Goal: Information Seeking & Learning: Check status

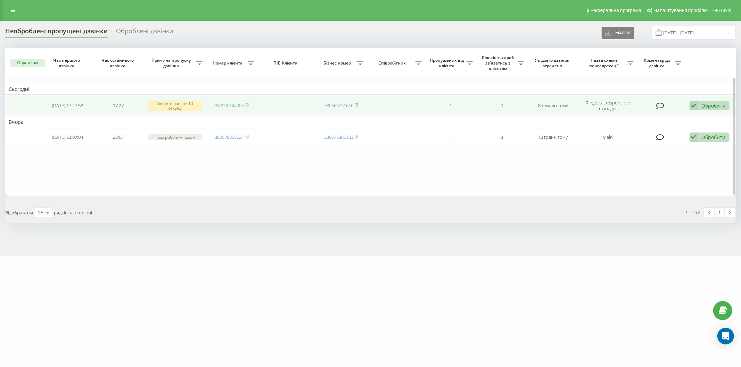
click at [225, 106] on link "380930144205" at bounding box center [229, 105] width 29 height 6
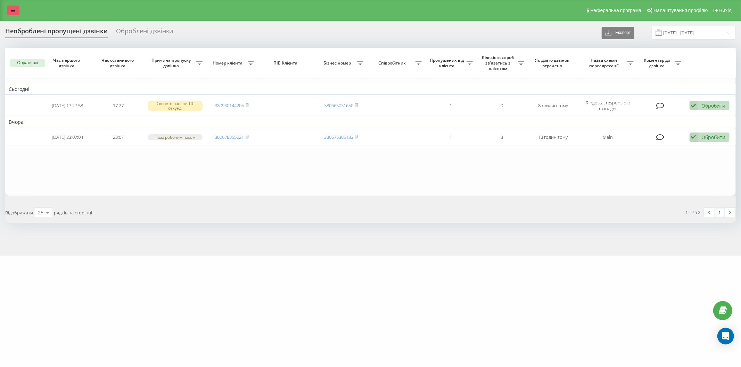
click at [12, 8] on icon at bounding box center [13, 10] width 4 height 5
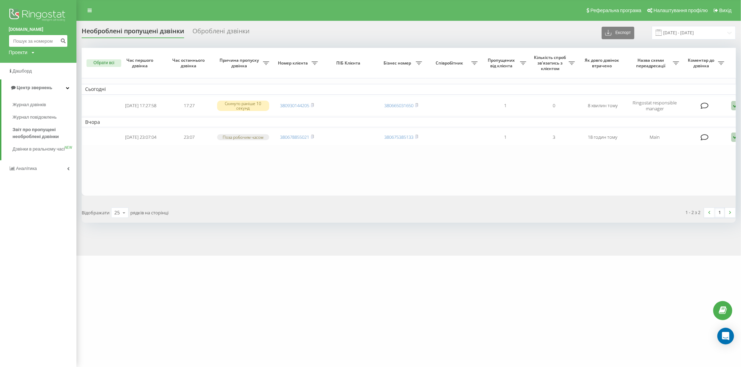
click at [25, 41] on input at bounding box center [38, 41] width 59 height 12
paste input "(096) 411-57-64"
type input "(096) 411-57-64"
click at [61, 41] on icon "submit" at bounding box center [63, 40] width 6 height 4
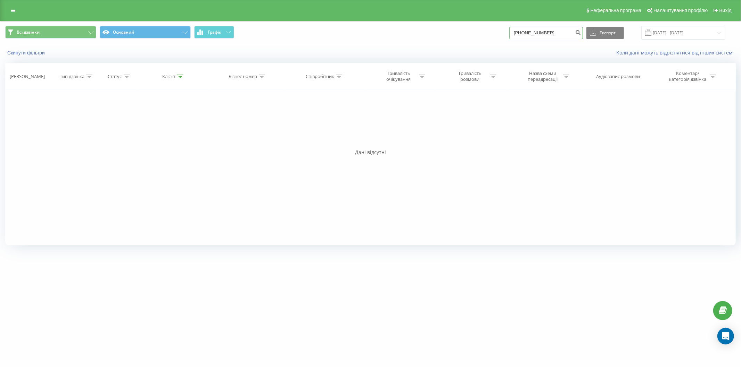
click at [557, 37] on input "(096)411-57-64" at bounding box center [546, 33] width 74 height 12
type input "0964115764"
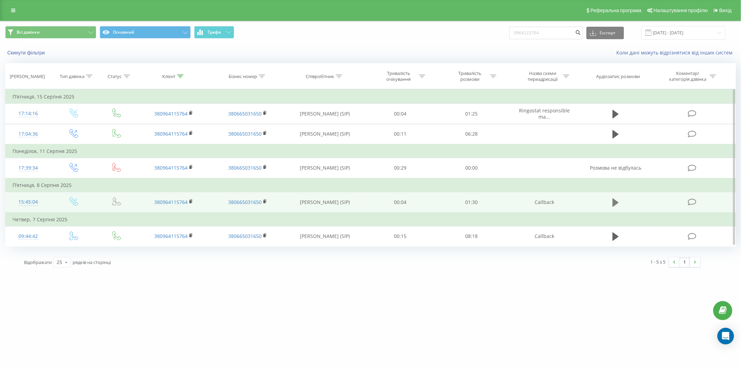
click at [614, 202] on icon at bounding box center [615, 203] width 6 height 8
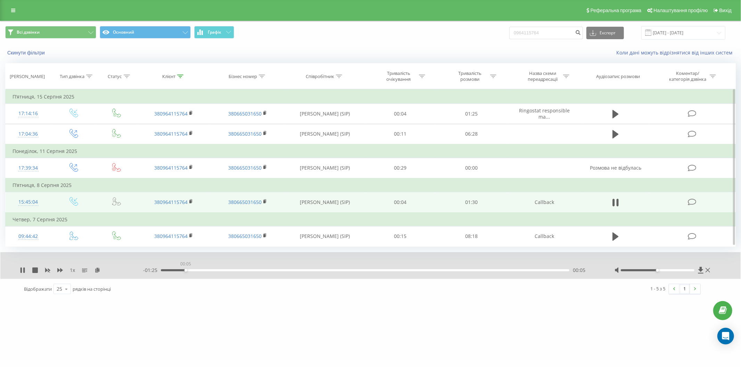
click at [185, 269] on div "00:05" at bounding box center [365, 270] width 408 height 2
click at [212, 269] on div "00:06" at bounding box center [365, 270] width 408 height 2
click at [235, 269] on div "00:13" at bounding box center [365, 270] width 408 height 2
click at [276, 269] on div "00:16" at bounding box center [365, 270] width 408 height 2
drag, startPoint x: 319, startPoint y: 269, endPoint x: 377, endPoint y: 265, distance: 58.1
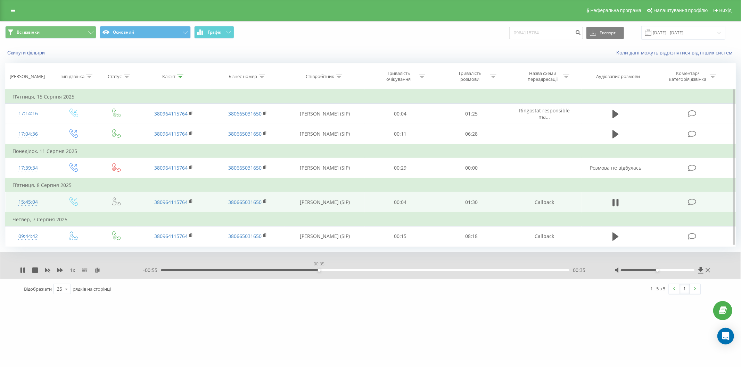
click at [321, 270] on div "- 00:55 00:35 00:35" at bounding box center [370, 270] width 454 height 7
click at [381, 269] on div "00:37" at bounding box center [365, 270] width 408 height 2
drag, startPoint x: 423, startPoint y: 270, endPoint x: 466, endPoint y: 270, distance: 43.1
click at [425, 270] on div "00:58" at bounding box center [365, 270] width 408 height 2
click at [476, 270] on div "00:59" at bounding box center [365, 270] width 408 height 2
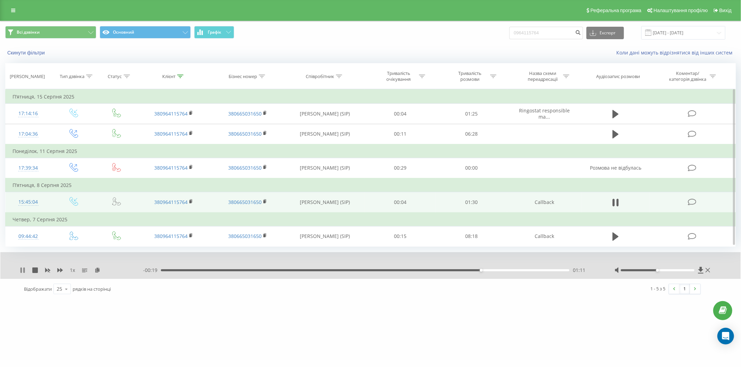
click at [24, 268] on icon at bounding box center [23, 271] width 1 height 6
click at [616, 202] on icon at bounding box center [615, 203] width 6 height 8
click at [617, 201] on icon at bounding box center [617, 203] width 2 height 8
click at [617, 201] on icon at bounding box center [615, 203] width 6 height 8
click at [617, 201] on icon at bounding box center [617, 203] width 2 height 8
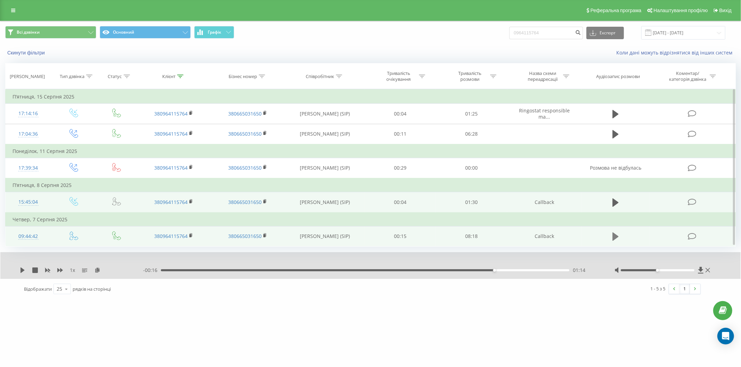
click at [615, 237] on icon at bounding box center [615, 237] width 6 height 8
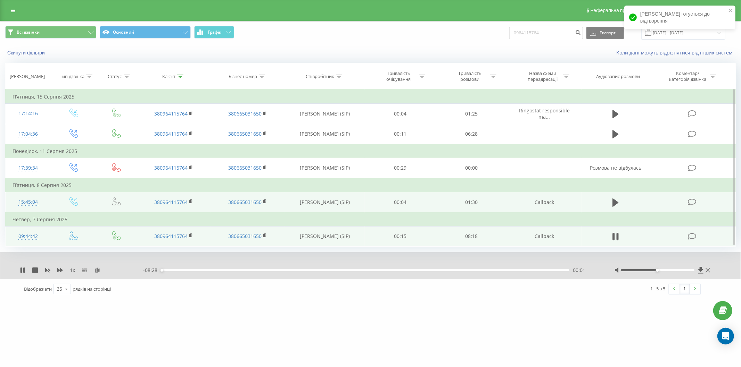
click at [187, 269] on div "00:01" at bounding box center [365, 270] width 408 height 2
click at [221, 269] on div "00:34" at bounding box center [365, 270] width 408 height 2
click at [265, 269] on div "00:00" at bounding box center [365, 270] width 408 height 2
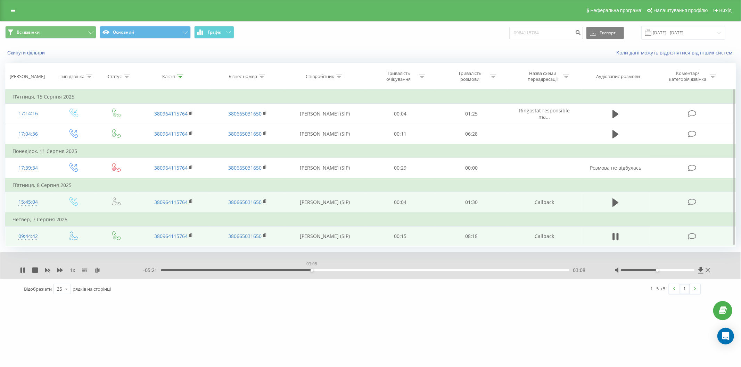
click at [311, 269] on div "03:08" at bounding box center [365, 270] width 408 height 2
click at [332, 267] on div "- 05:20 03:09 03:09" at bounding box center [370, 270] width 454 height 7
click at [333, 269] on div "03:34" at bounding box center [365, 270] width 408 height 2
click at [356, 269] on div "00:00" at bounding box center [365, 270] width 408 height 2
click at [390, 269] on div "04:46" at bounding box center [365, 270] width 408 height 2
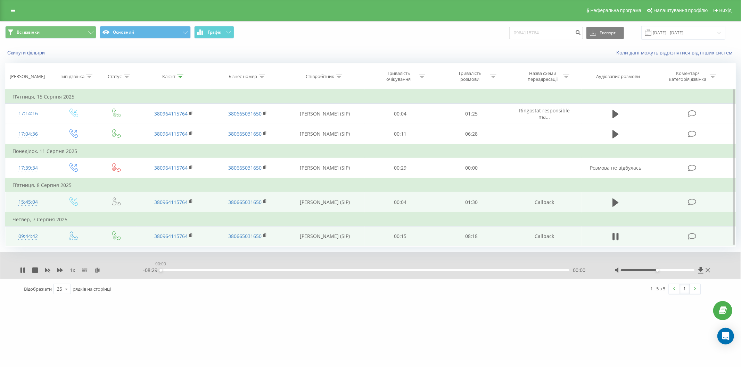
click at [401, 269] on div "00:00" at bounding box center [365, 270] width 408 height 2
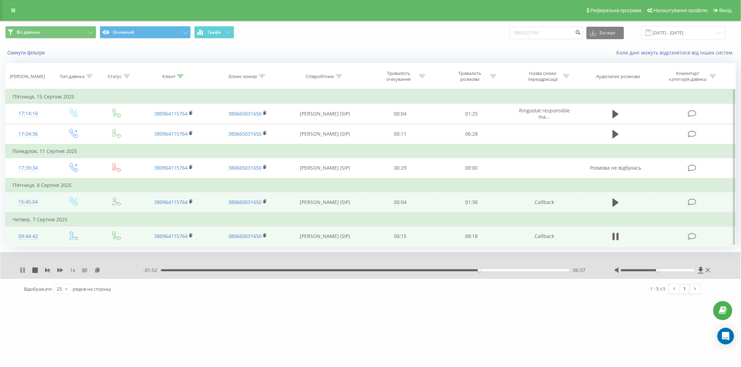
click at [21, 270] on icon at bounding box center [20, 271] width 1 height 6
click at [11, 10] on icon at bounding box center [13, 10] width 4 height 5
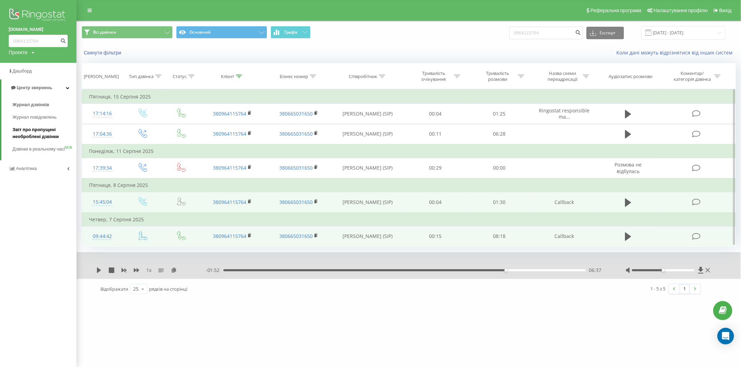
drag, startPoint x: 41, startPoint y: 133, endPoint x: 70, endPoint y: 143, distance: 31.5
click at [40, 133] on span "Звіт про пропущені необроблені дзвінки" at bounding box center [42, 133] width 60 height 14
